Goal: Find specific page/section: Find specific page/section

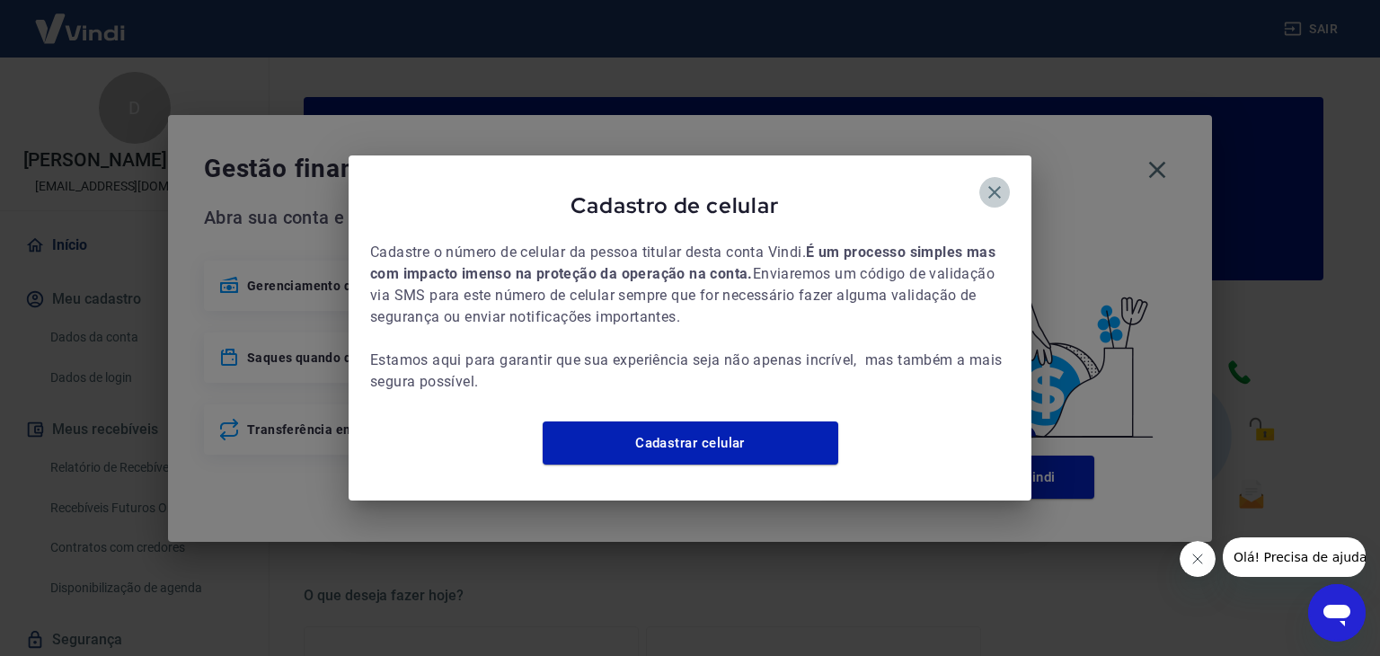
click at [993, 182] on icon "button" at bounding box center [995, 193] width 22 height 22
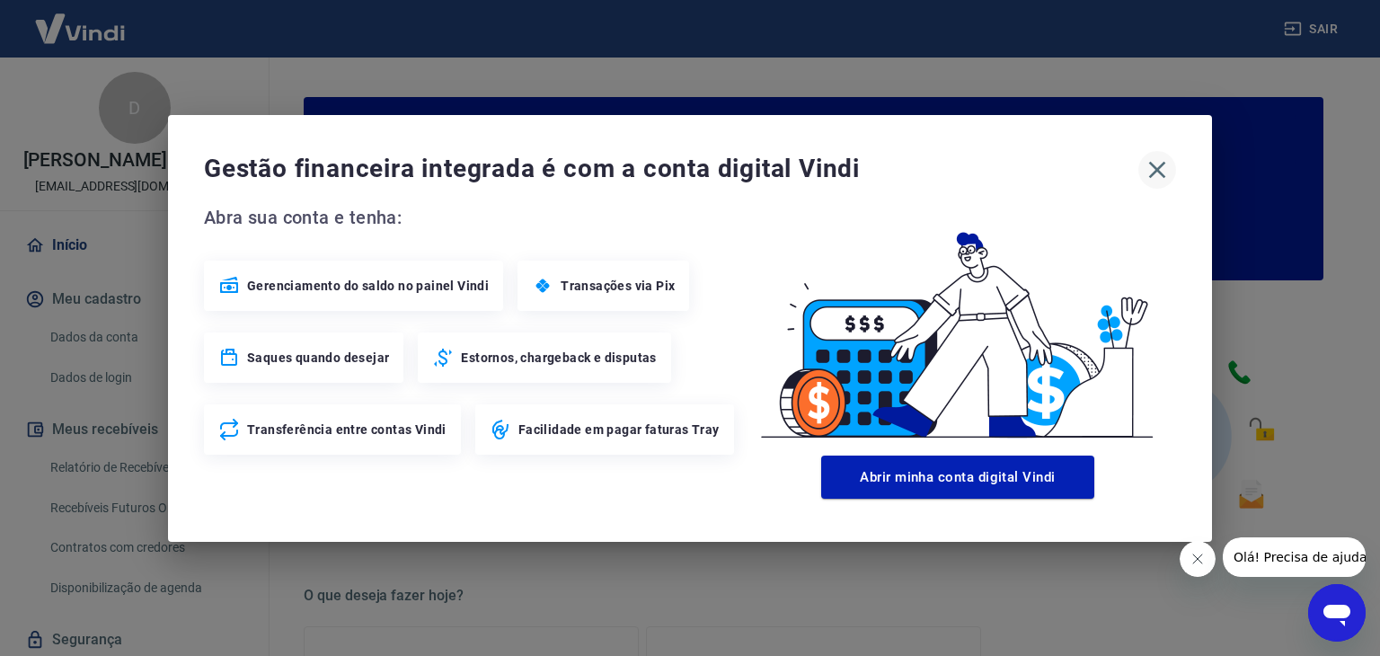
click at [1154, 170] on icon "button" at bounding box center [1157, 169] width 29 height 29
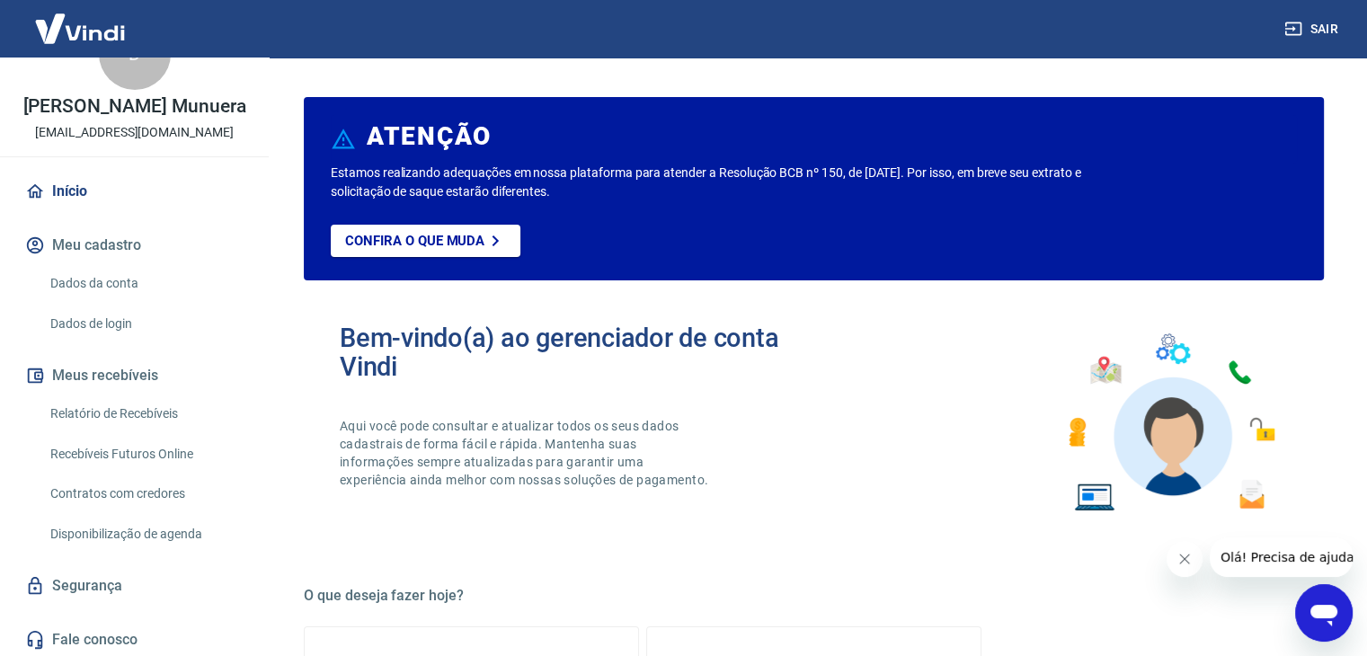
scroll to position [58, 0]
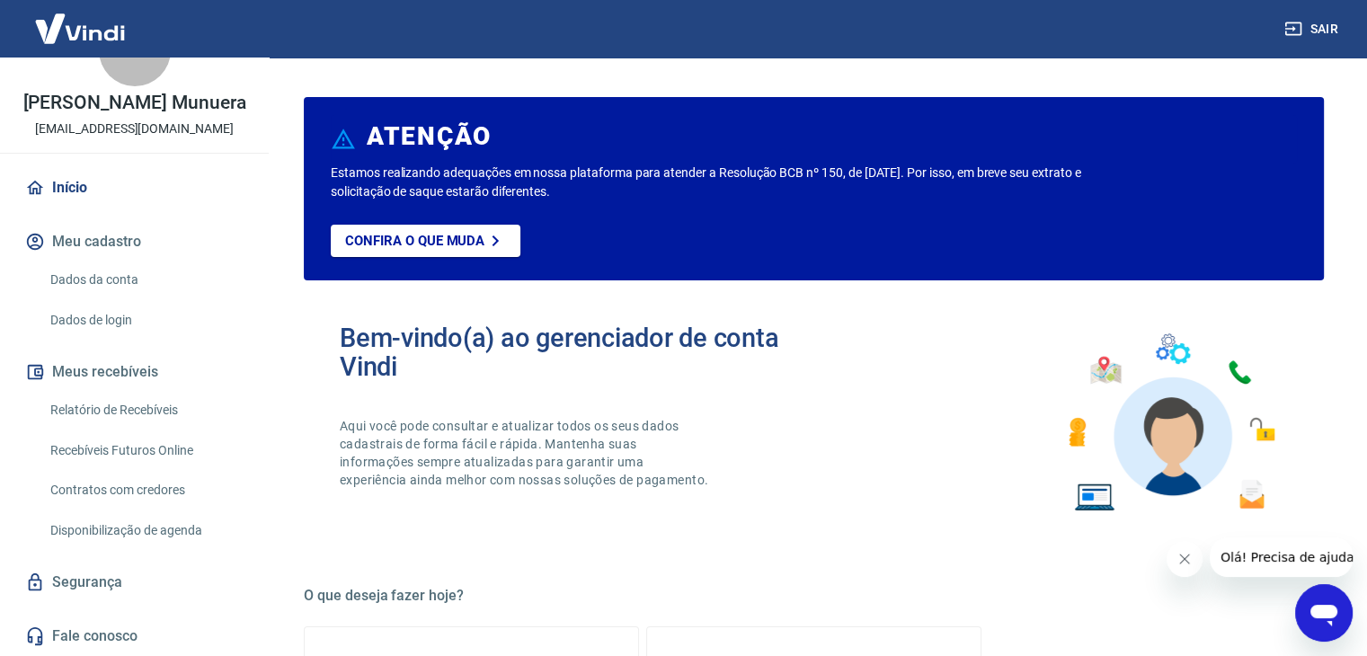
click at [109, 411] on link "Relatório de Recebíveis" at bounding box center [145, 410] width 204 height 37
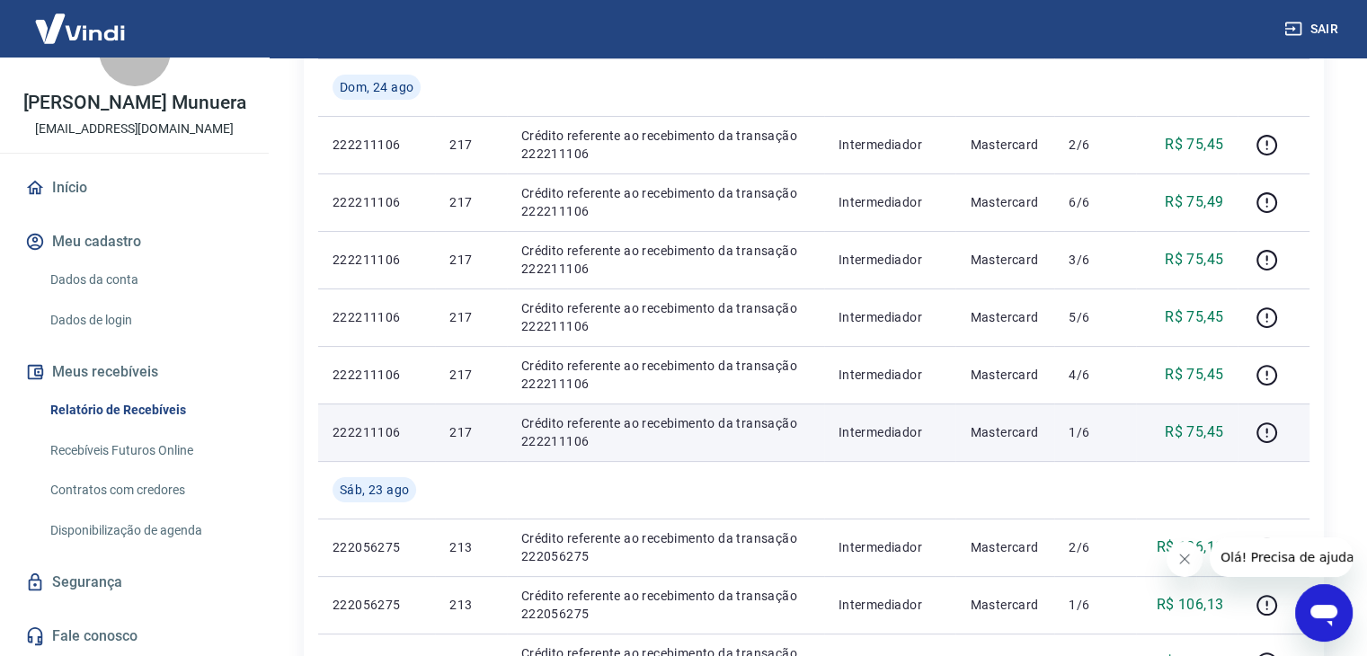
scroll to position [360, 0]
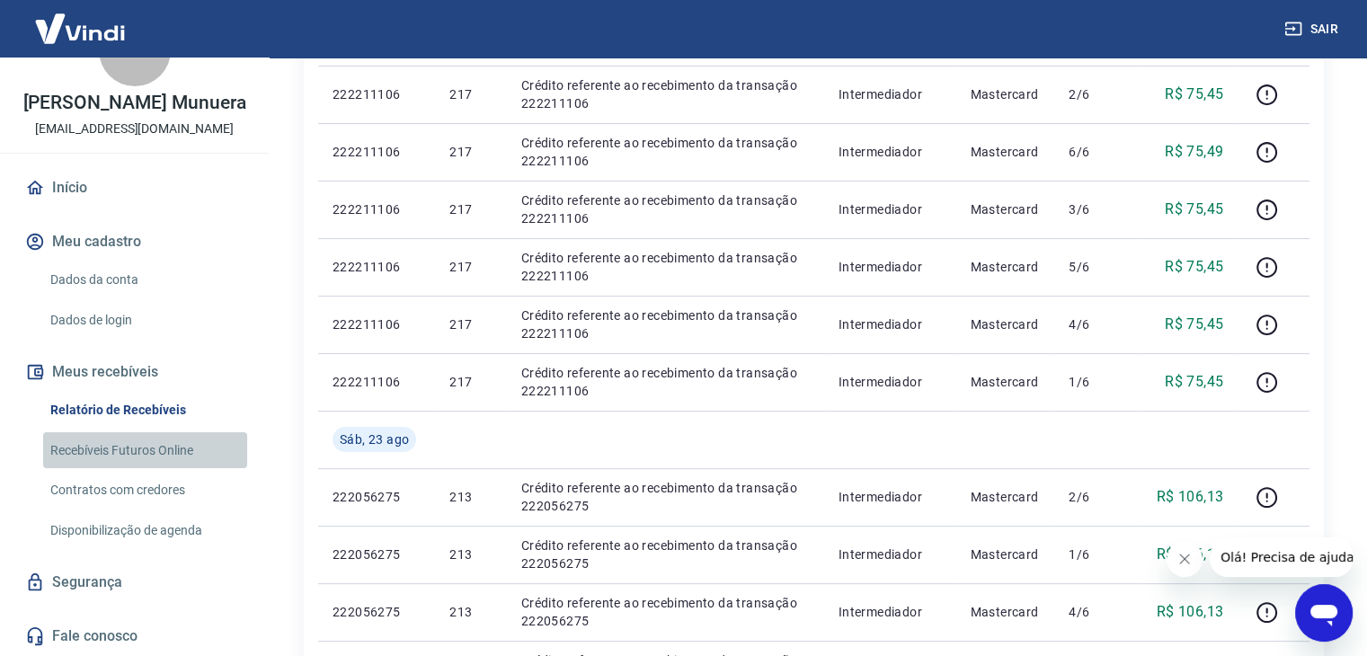
click at [147, 447] on link "Recebíveis Futuros Online" at bounding box center [145, 450] width 204 height 37
